Goal: Navigation & Orientation: Find specific page/section

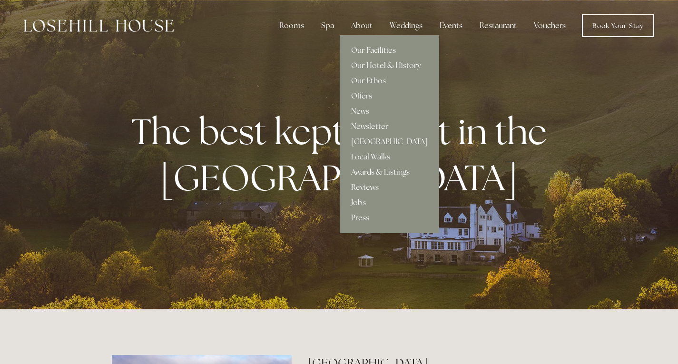
click at [364, 51] on link "Our Facilities" at bounding box center [389, 50] width 99 height 15
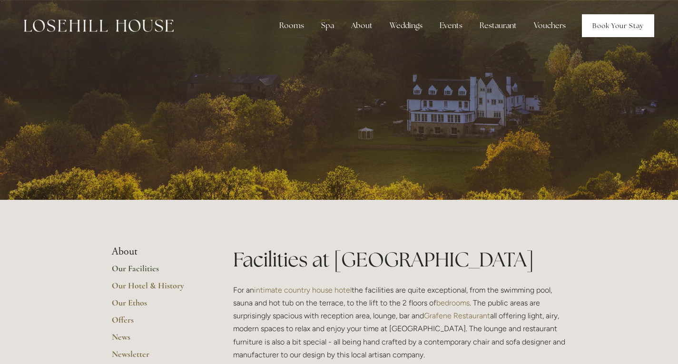
click at [612, 24] on link "Book Your Stay" at bounding box center [618, 25] width 72 height 23
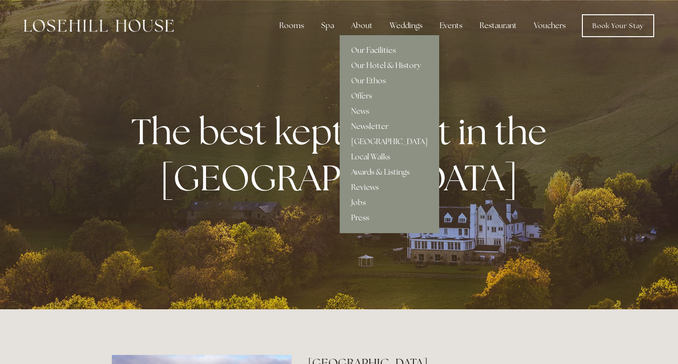
click at [365, 51] on link "Our Facilities" at bounding box center [389, 50] width 99 height 15
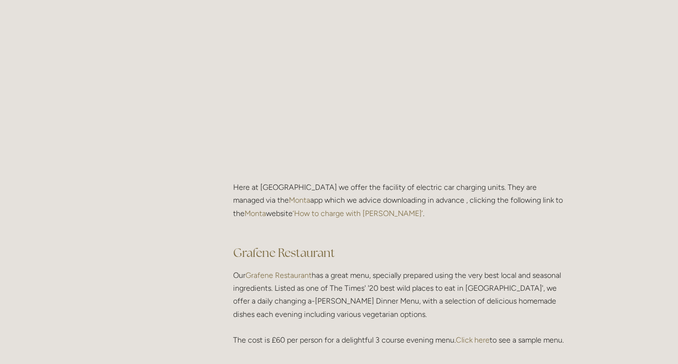
scroll to position [1237, 0]
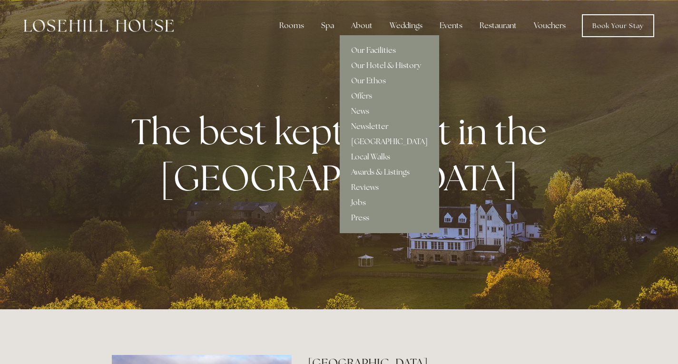
click at [361, 53] on link "Our Facilities" at bounding box center [389, 50] width 99 height 15
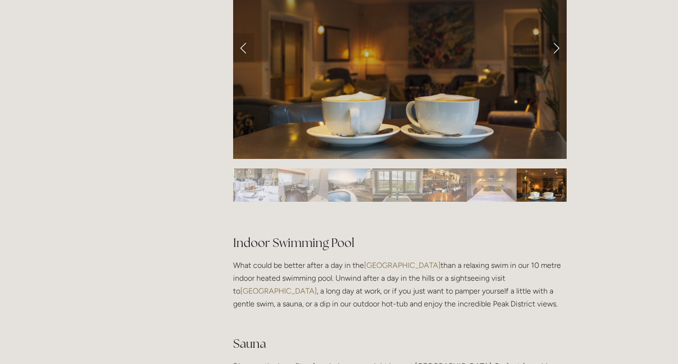
scroll to position [428, 0]
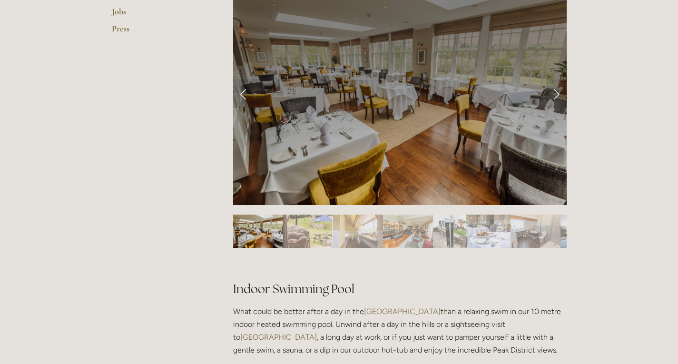
click at [253, 231] on img "Slide 1" at bounding box center [258, 231] width 50 height 33
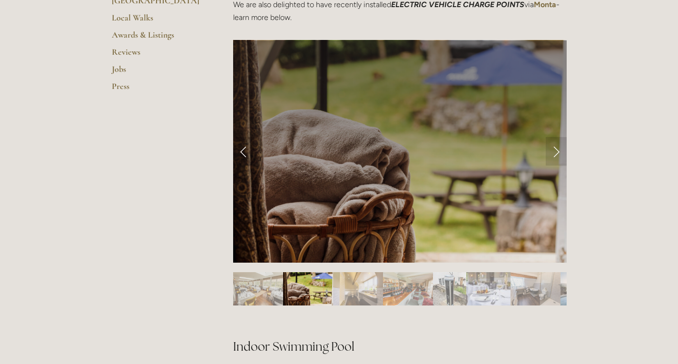
scroll to position [333, 0]
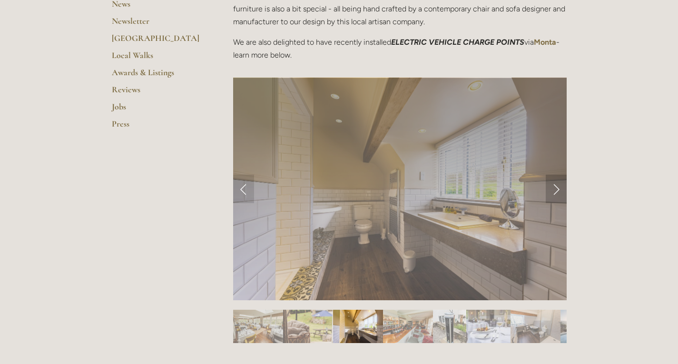
click at [554, 188] on link "Next Slide" at bounding box center [556, 189] width 21 height 29
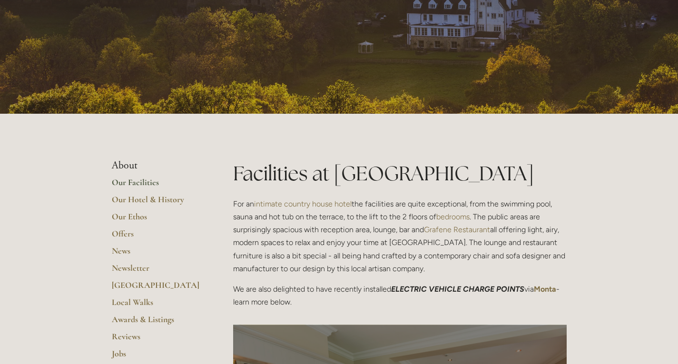
scroll to position [0, 0]
